Goal: Ask a question

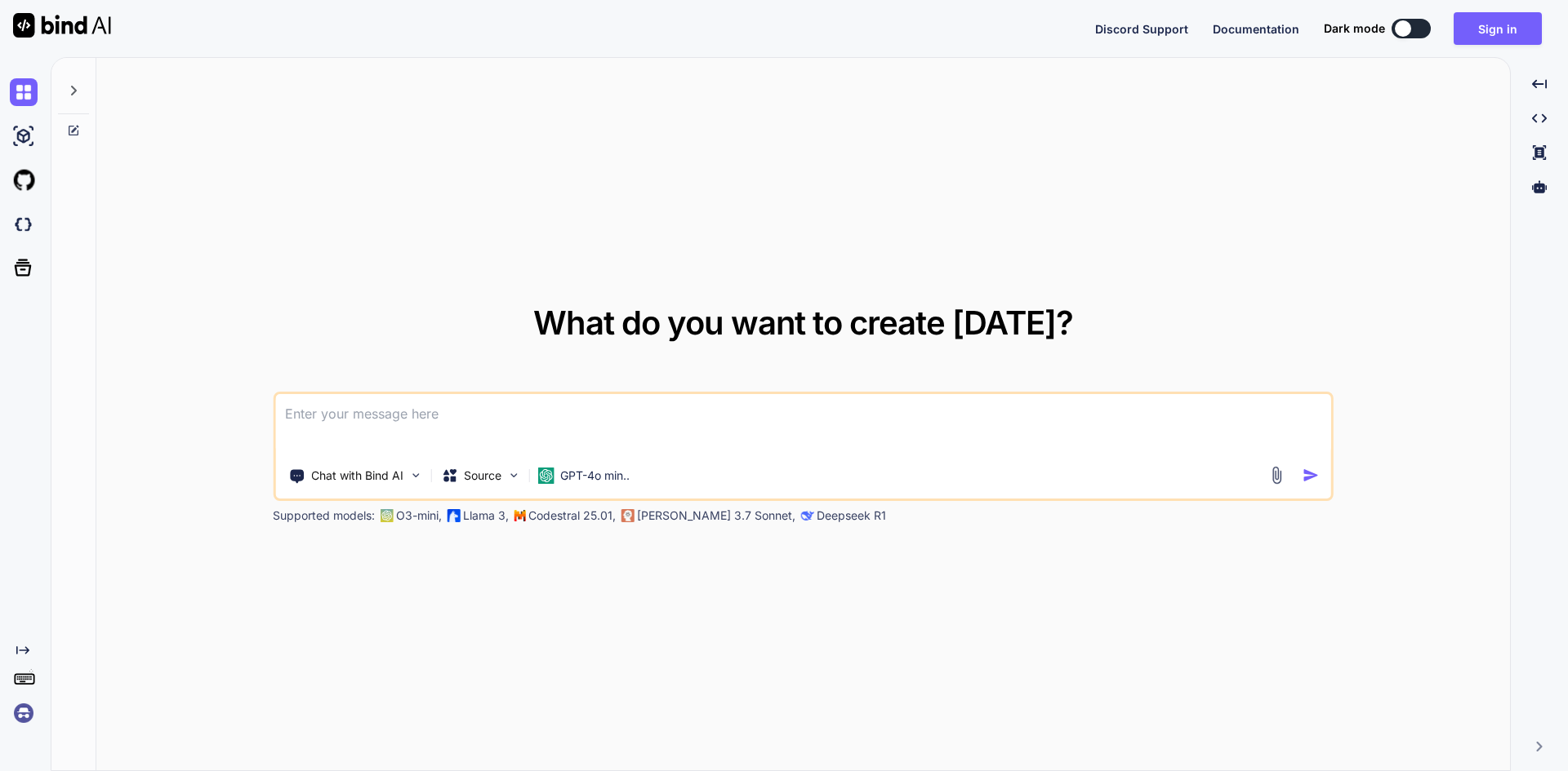
click at [416, 427] on textarea at bounding box center [803, 425] width 1056 height 61
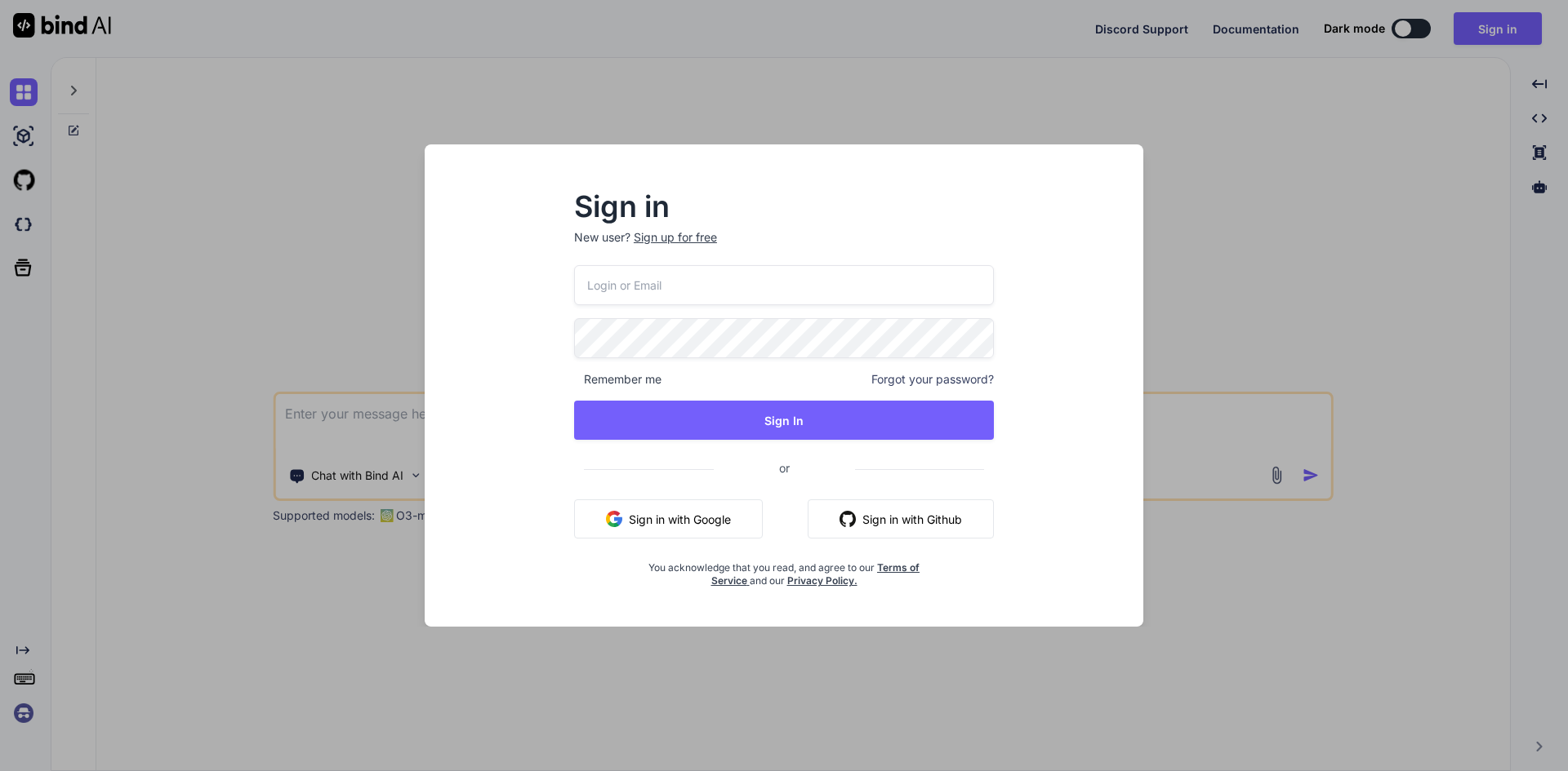
click at [644, 515] on button "Sign in with Google" at bounding box center [668, 519] width 189 height 40
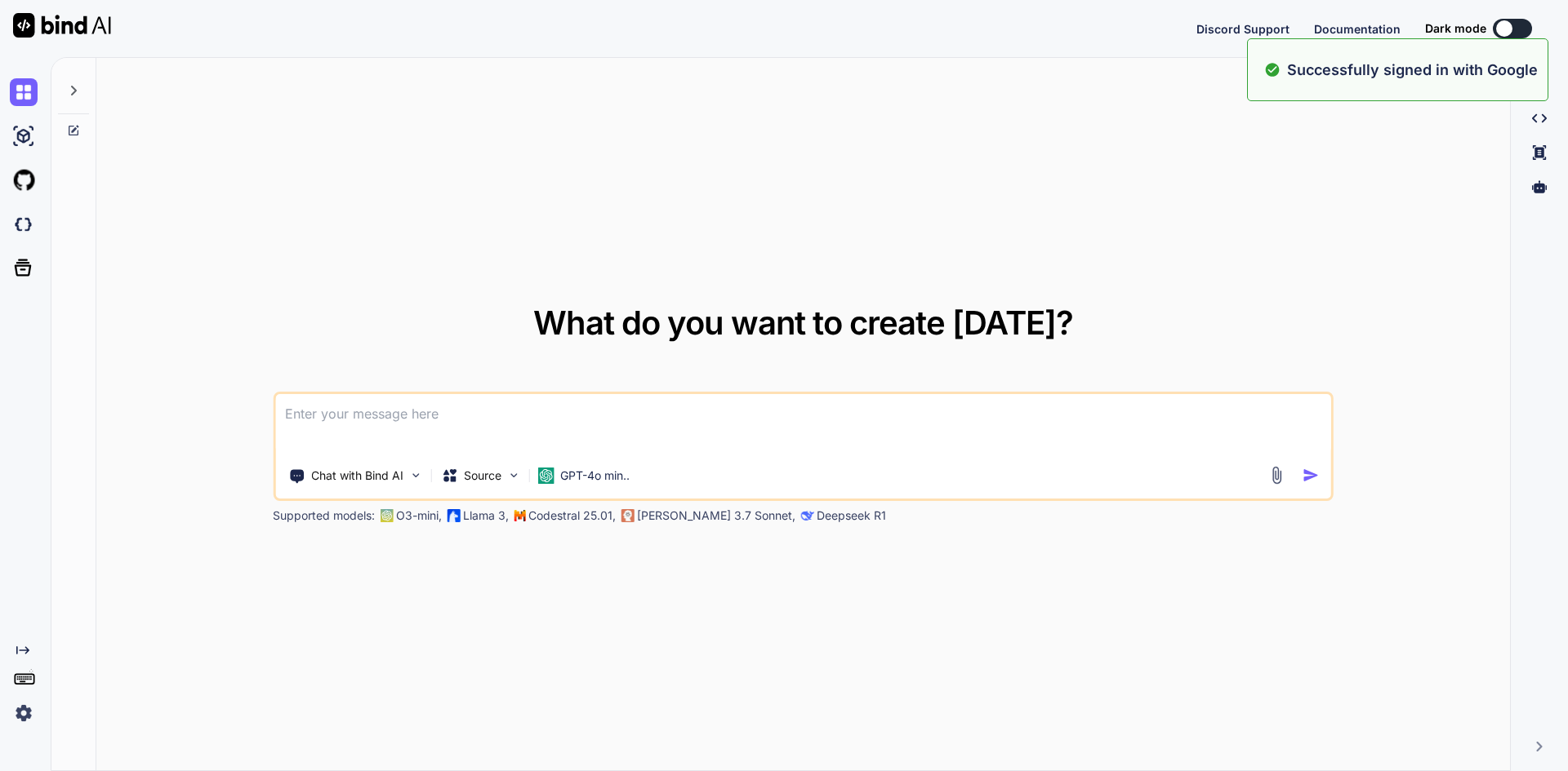
click at [475, 408] on textarea at bounding box center [803, 425] width 1056 height 61
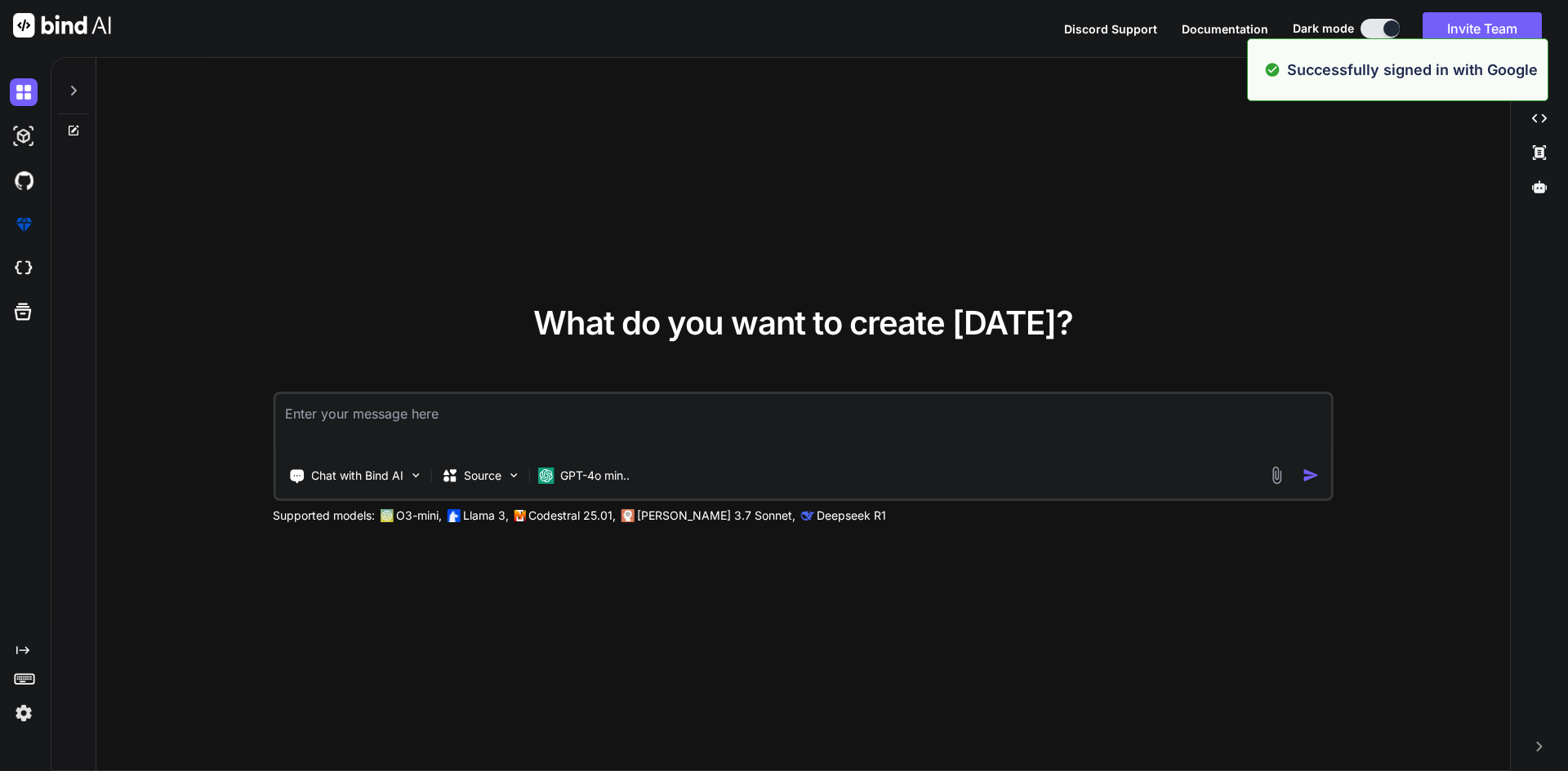
paste textarea "• Worked on understanding the definition, syntax, and purpose of JavaScript fun…"
type textarea "• Worked on understanding the definition, syntax, and purpose of JavaScript fun…"
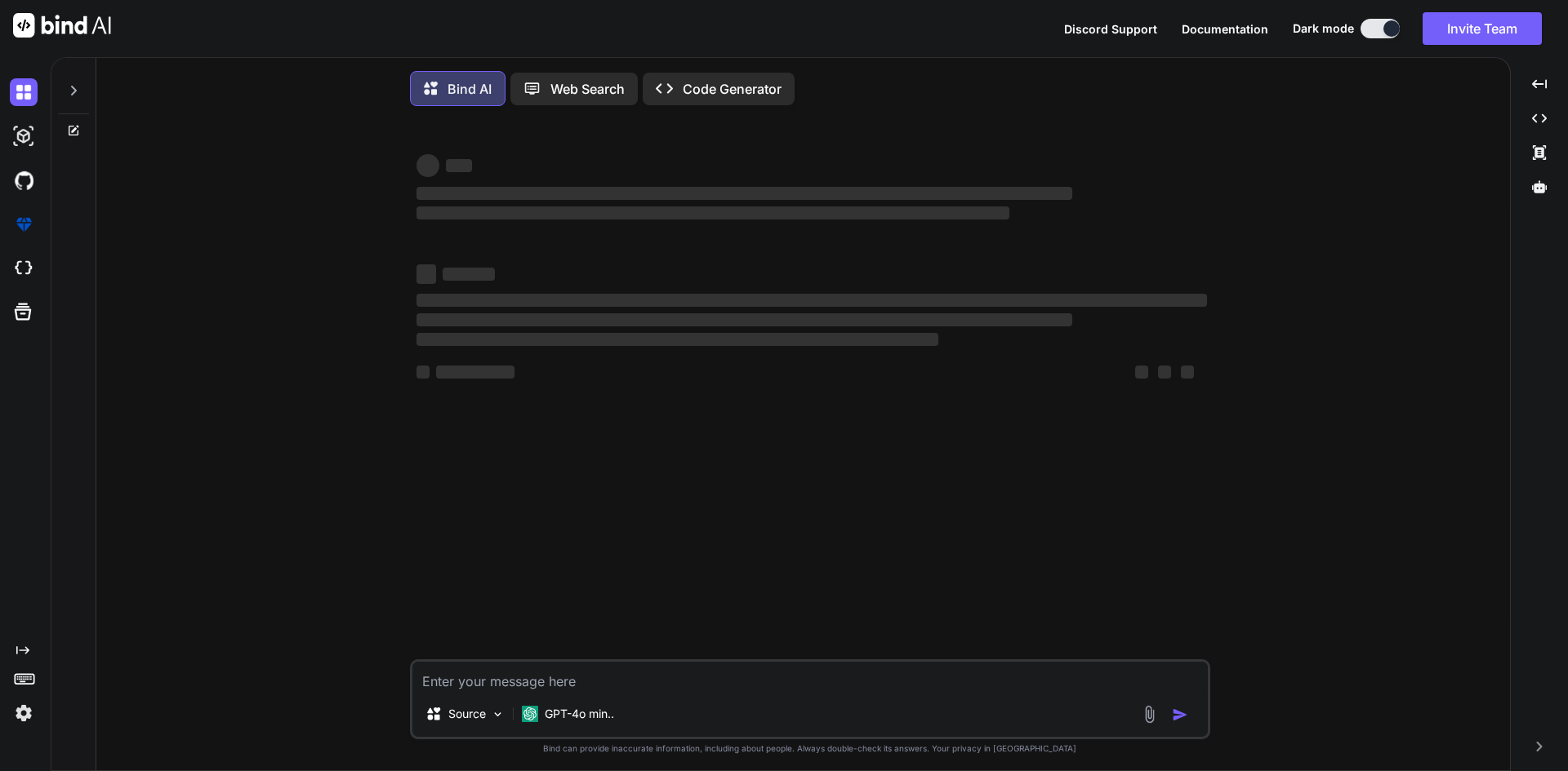
scroll to position [8, 0]
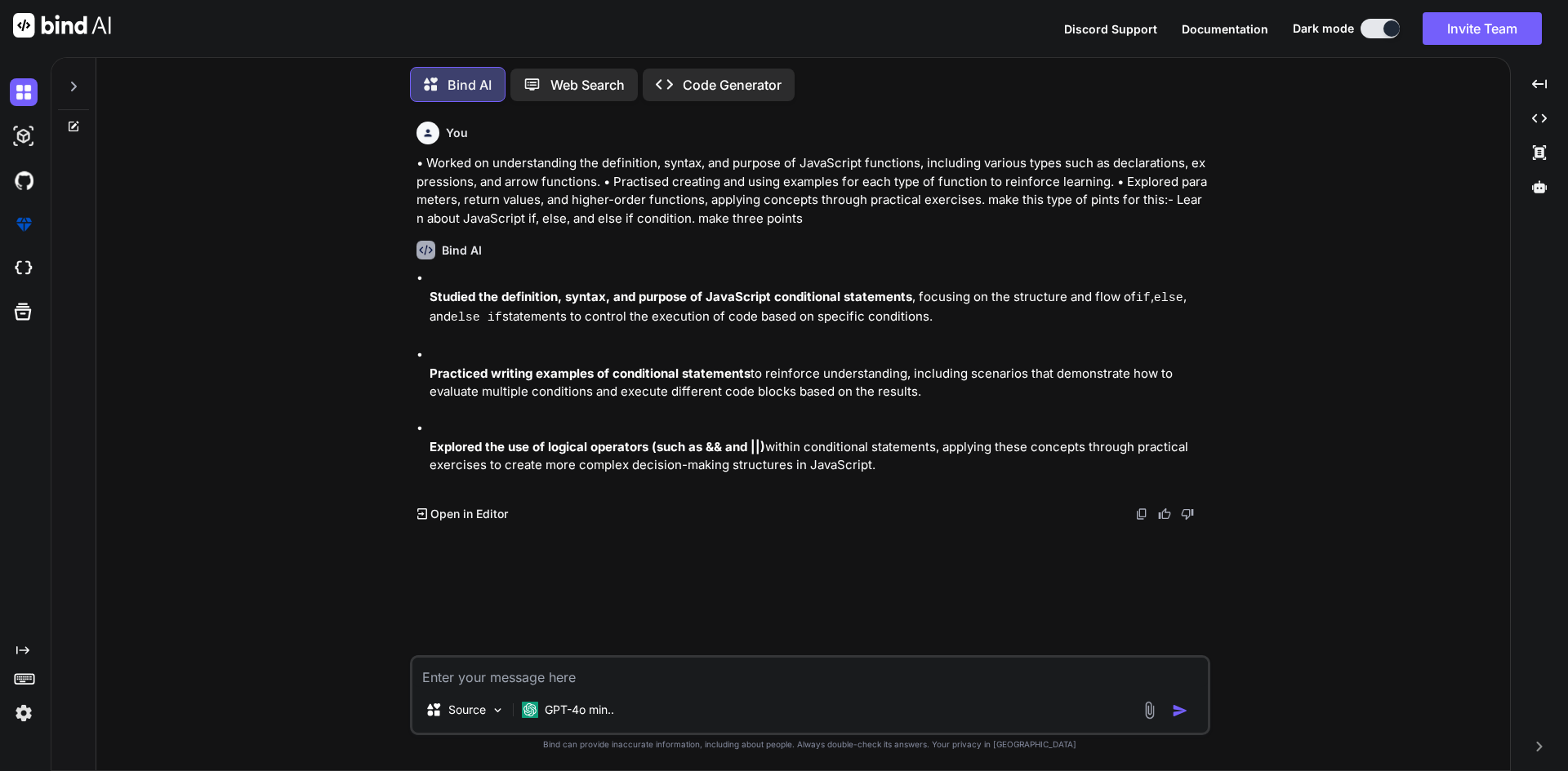
drag, startPoint x: 427, startPoint y: 293, endPoint x: 872, endPoint y: 461, distance: 475.7
click at [872, 461] on ul "Studied the definition, syntax, and purpose of JavaScript conditional statement…" at bounding box center [812, 380] width 790 height 224
copy ul "Studied the definition, syntax, and purpose of JavaScript conditional statement…"
click at [486, 678] on textarea at bounding box center [810, 672] width 795 height 29
type textarea "make it small max two line but three points"
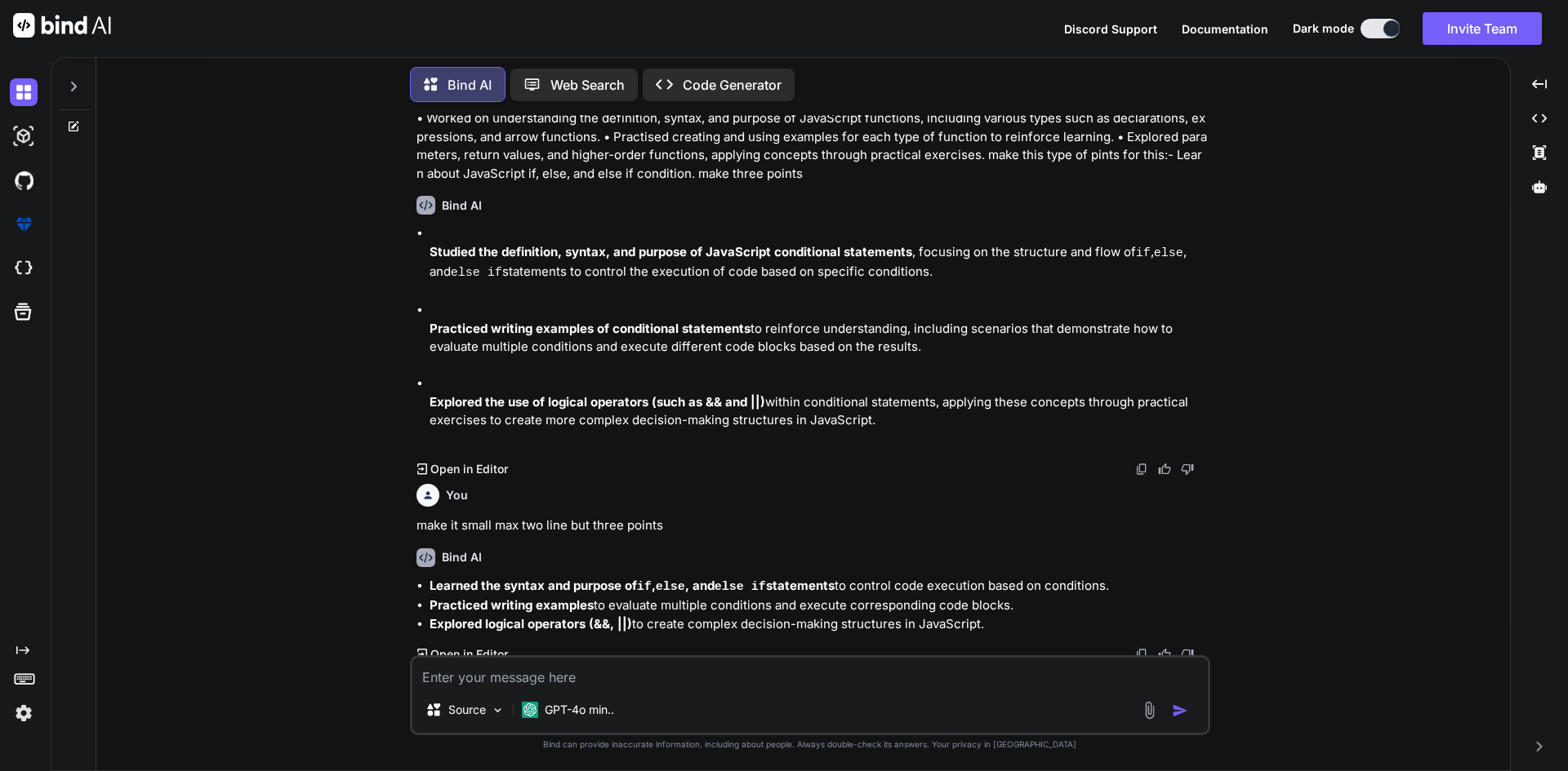
scroll to position [47, 0]
drag, startPoint x: 917, startPoint y: 623, endPoint x: 427, endPoint y: 585, distance: 491.5
click at [427, 585] on ul "Learned the syntax and purpose of if , else , and else if statements to control…" at bounding box center [812, 603] width 790 height 57
copy ul "Learned the syntax and purpose of if , else , and else if statements to control…"
